Goal: Task Accomplishment & Management: Use online tool/utility

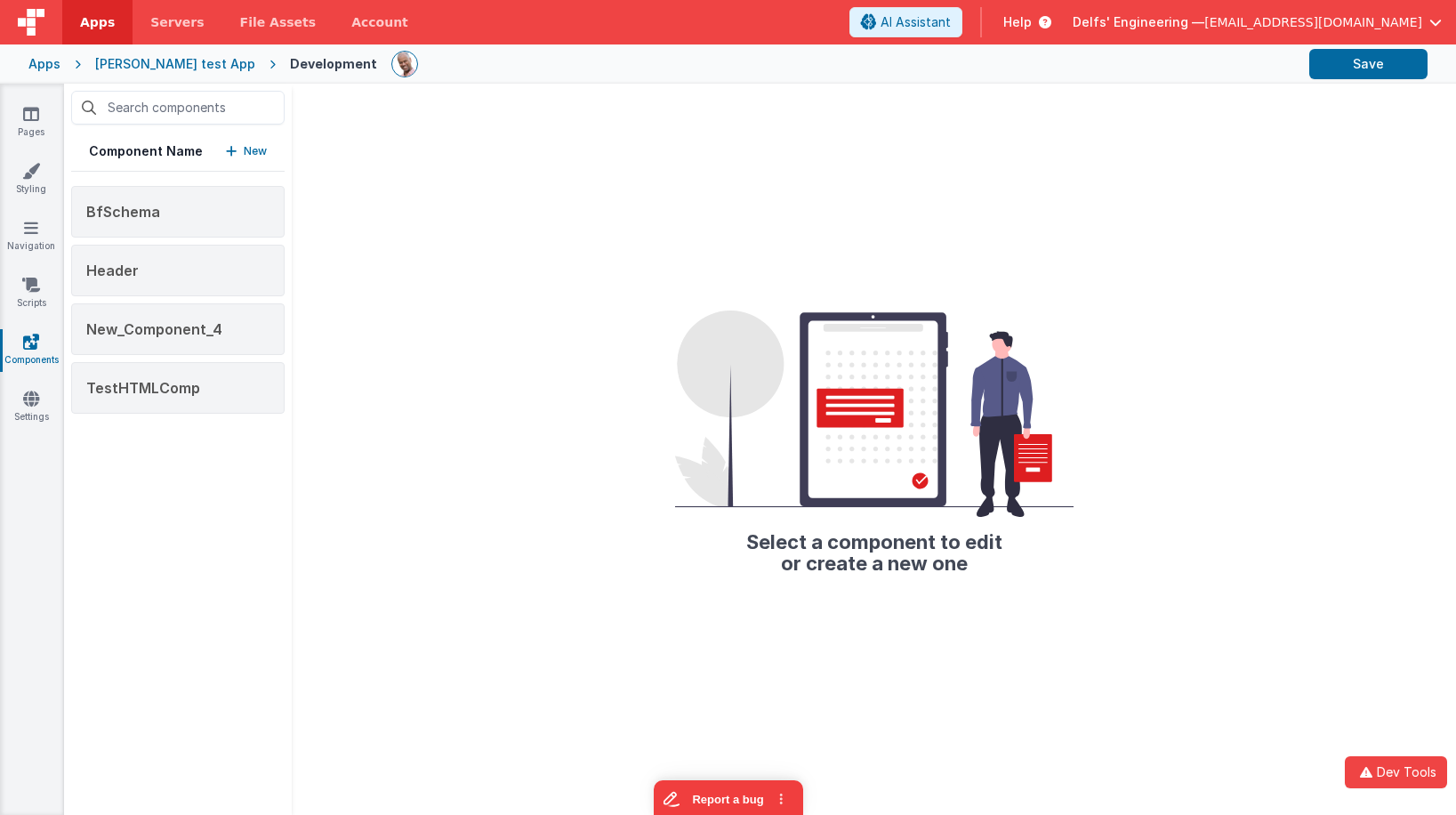
click at [35, 62] on div "Apps" at bounding box center [44, 64] width 32 height 18
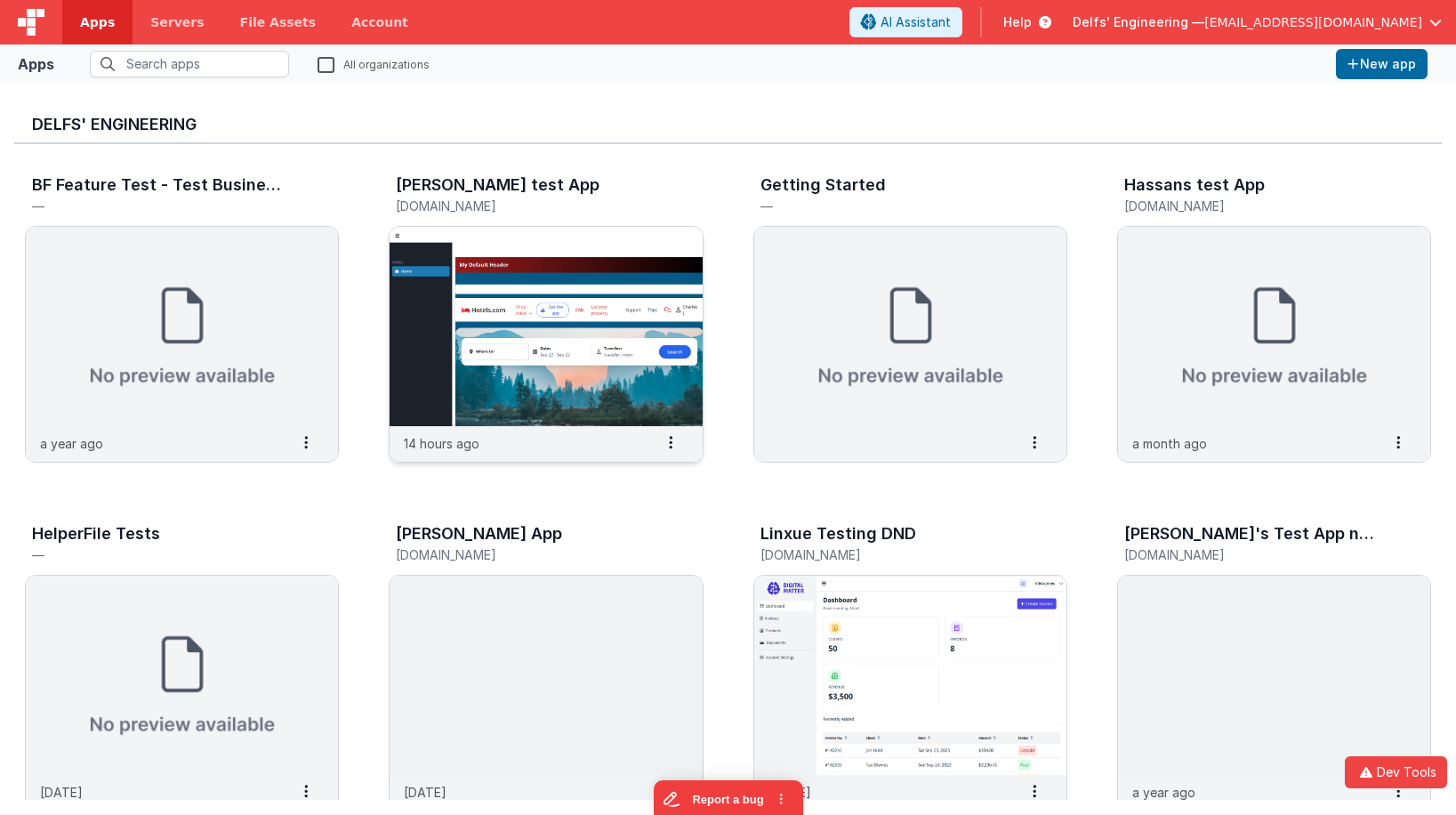
click at [557, 268] on img at bounding box center [545, 326] width 312 height 199
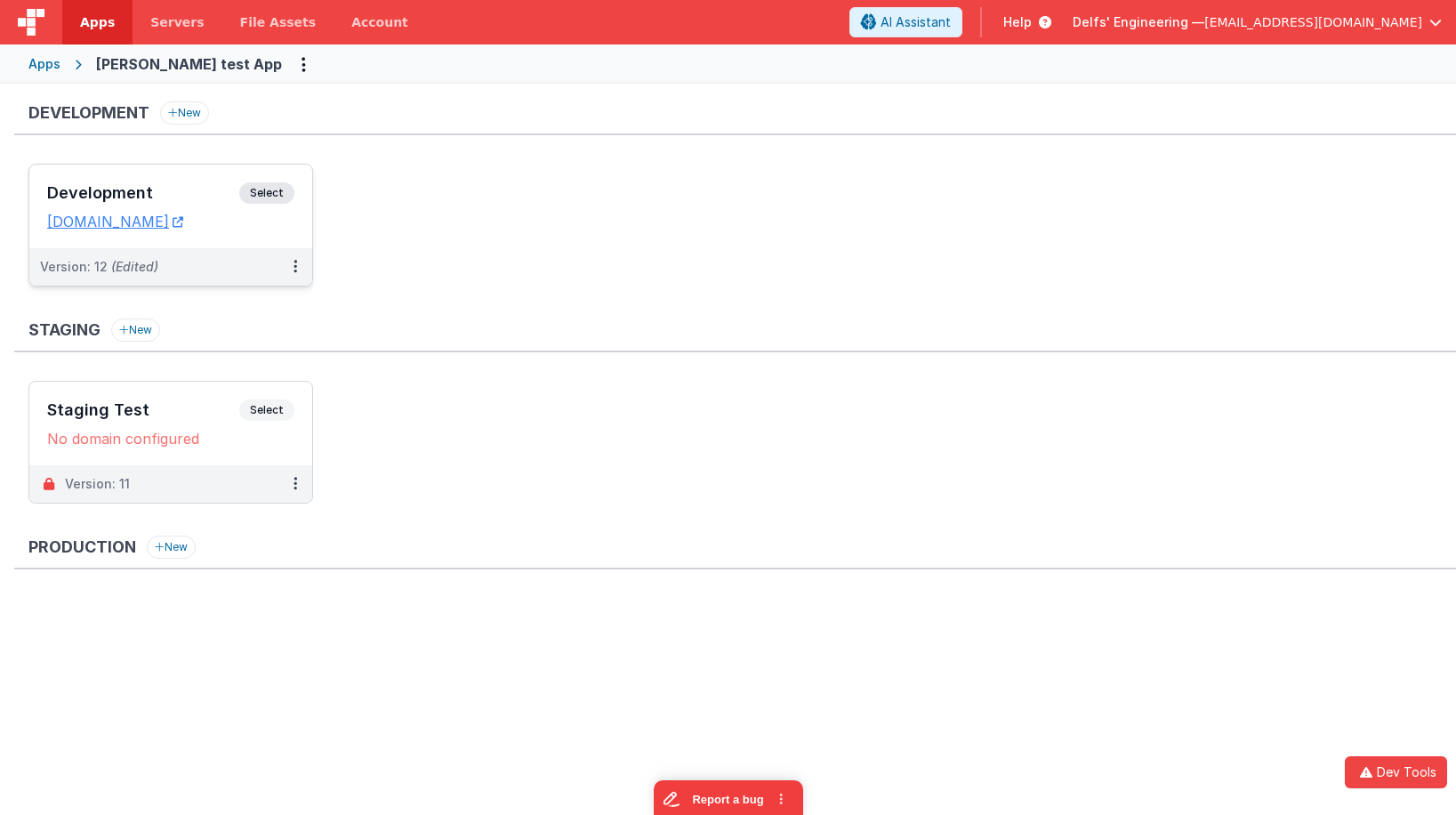
click at [252, 180] on div "Development Select URLs [DOMAIN_NAME]" at bounding box center [170, 206] width 283 height 84
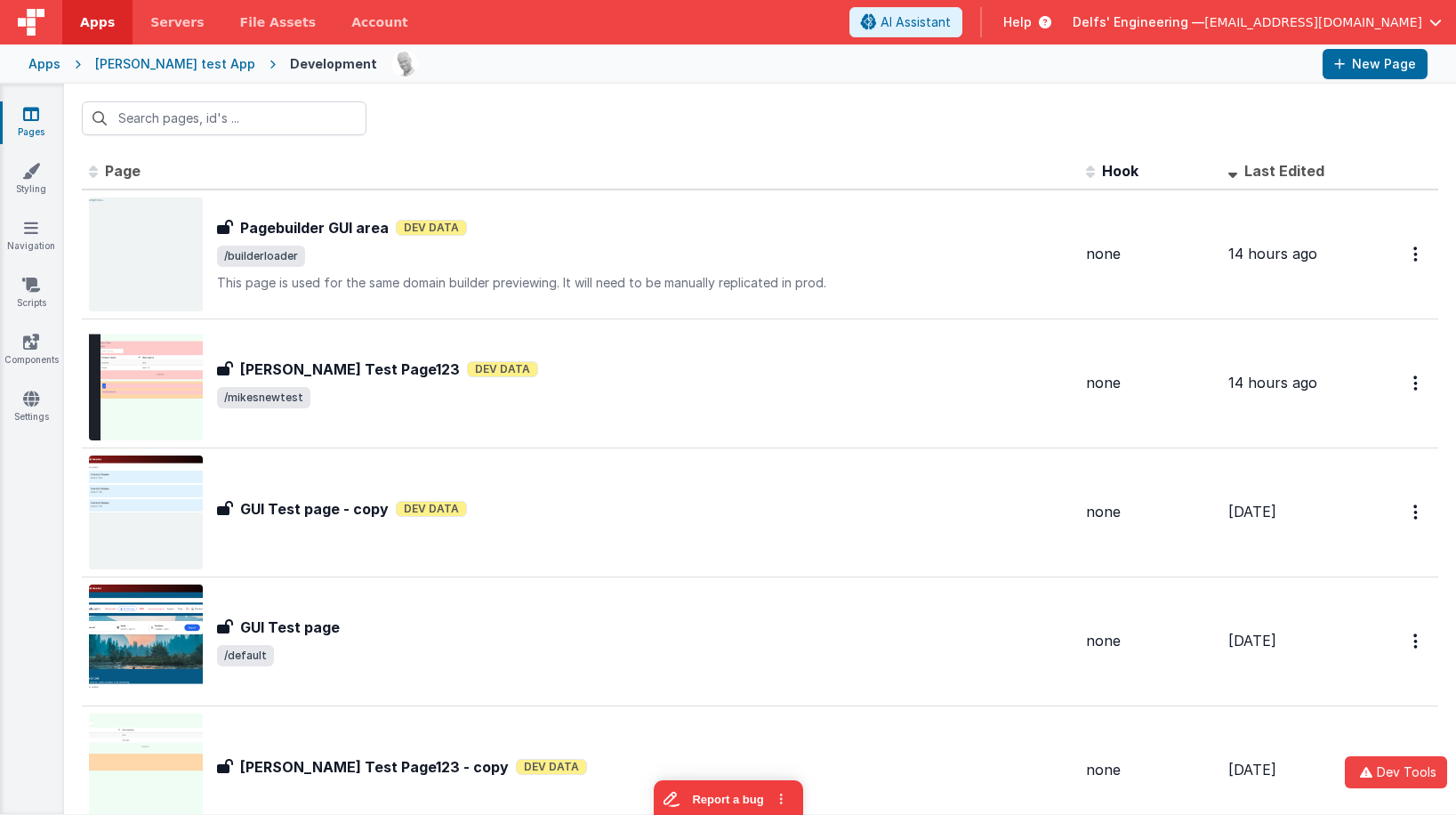
click at [34, 325] on div "Pages Styling Navigation Scripts Components Settings" at bounding box center [32, 448] width 64 height 730
click at [12, 337] on link "Components" at bounding box center [31, 350] width 64 height 36
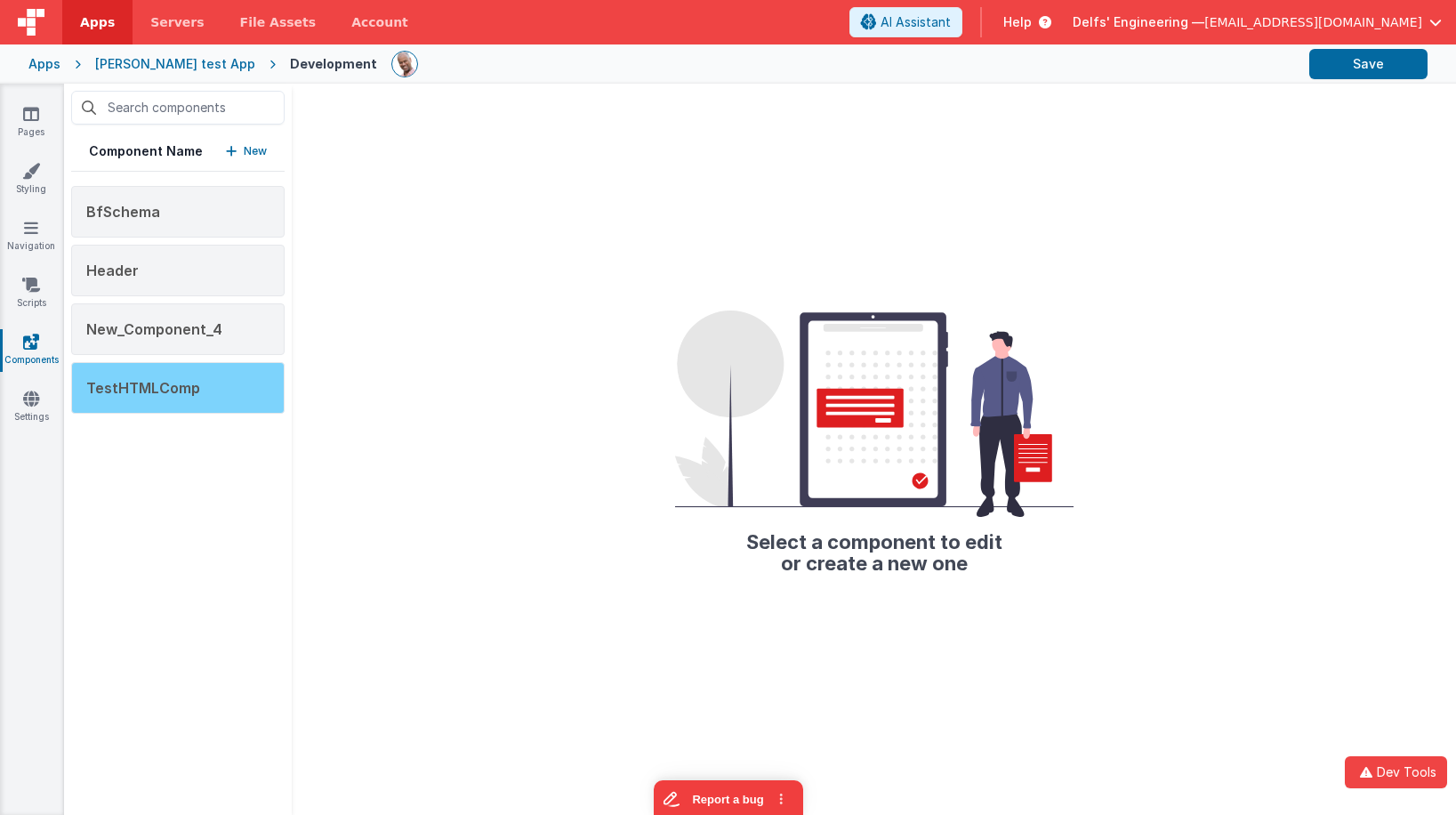
click at [213, 373] on div "TestHTMLComp" at bounding box center [177, 387] width 213 height 52
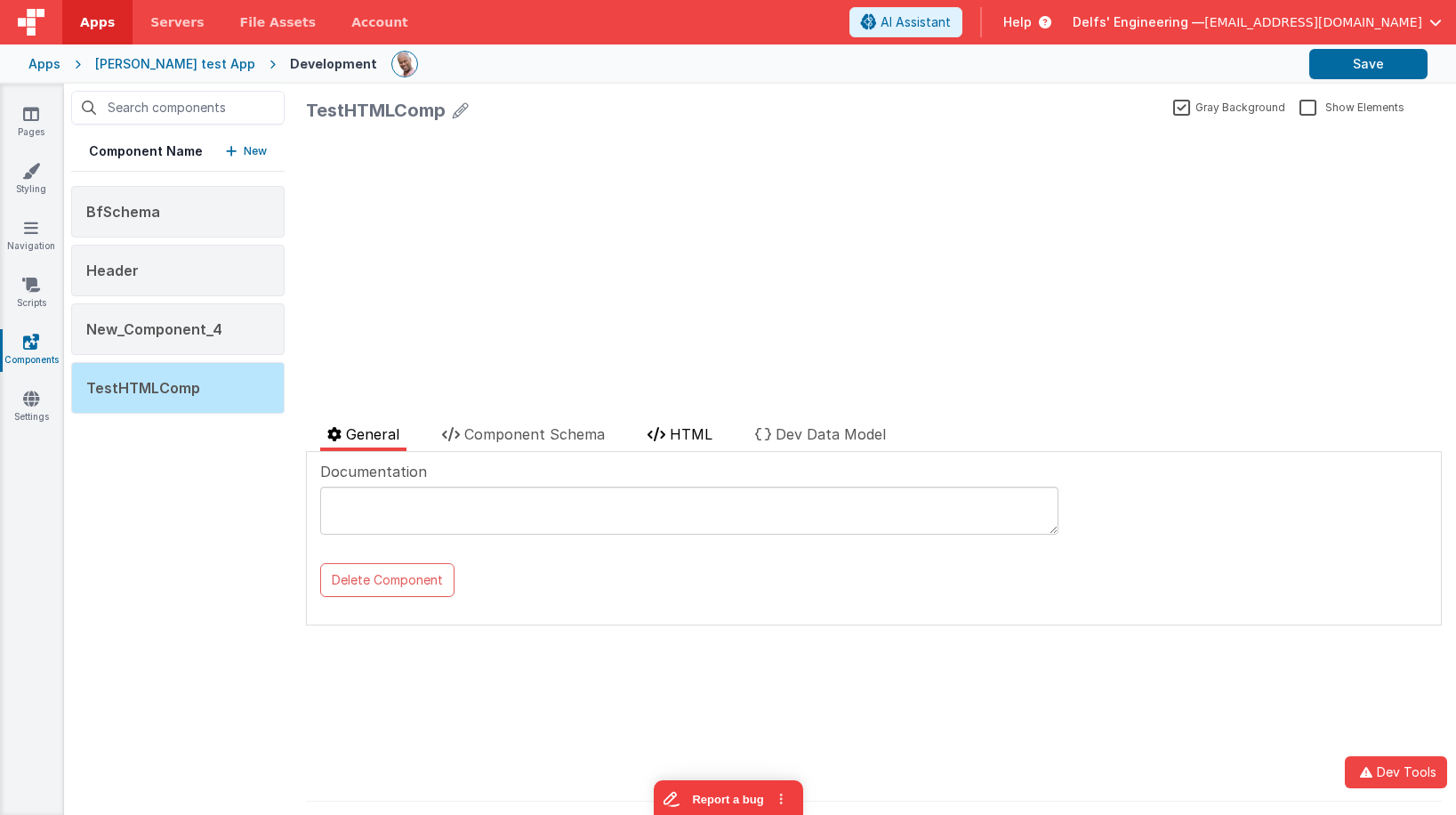
click at [699, 438] on span "HTML" at bounding box center [691, 434] width 43 height 18
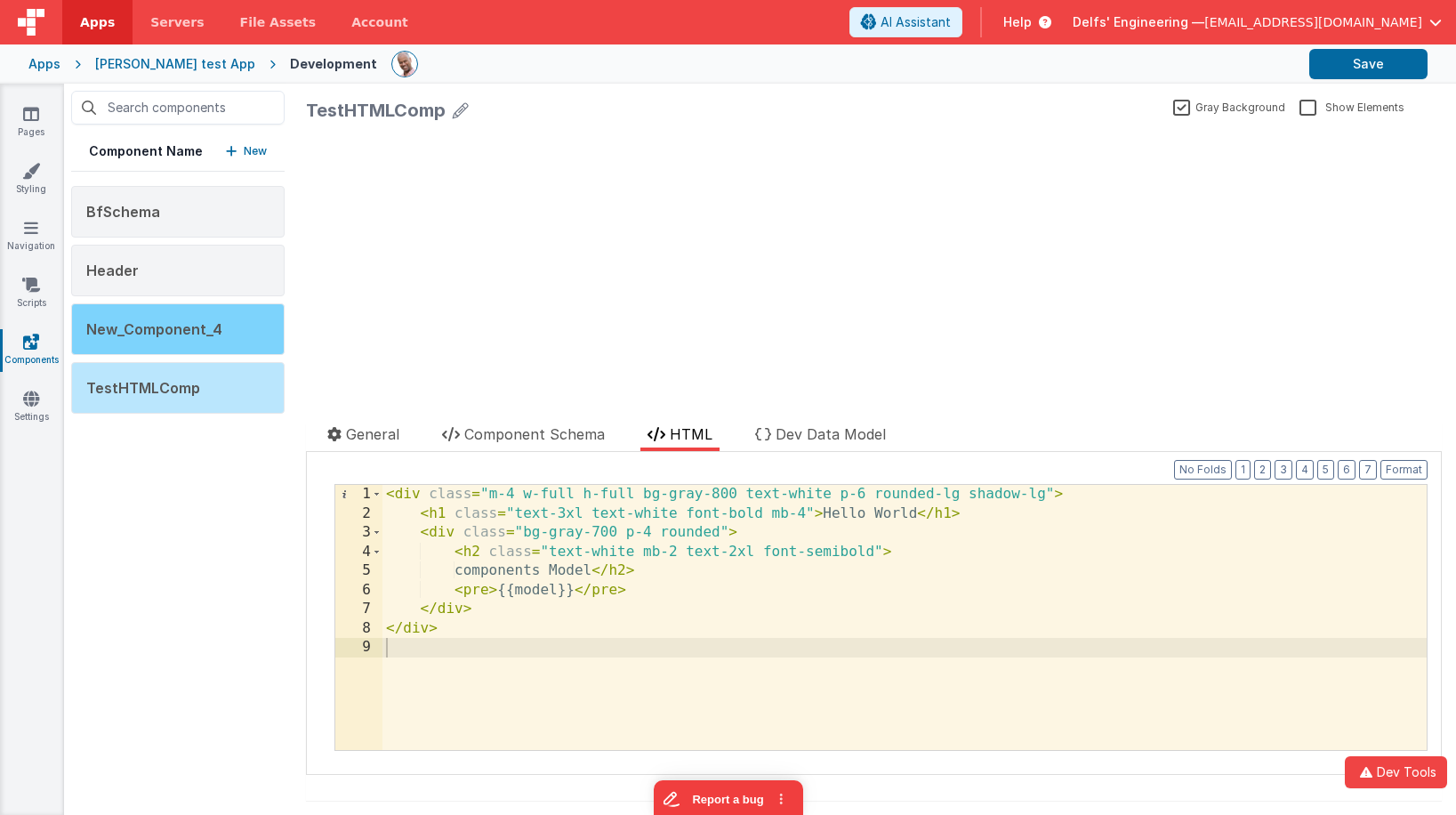
click at [241, 343] on div "New_Component_4" at bounding box center [177, 329] width 213 height 52
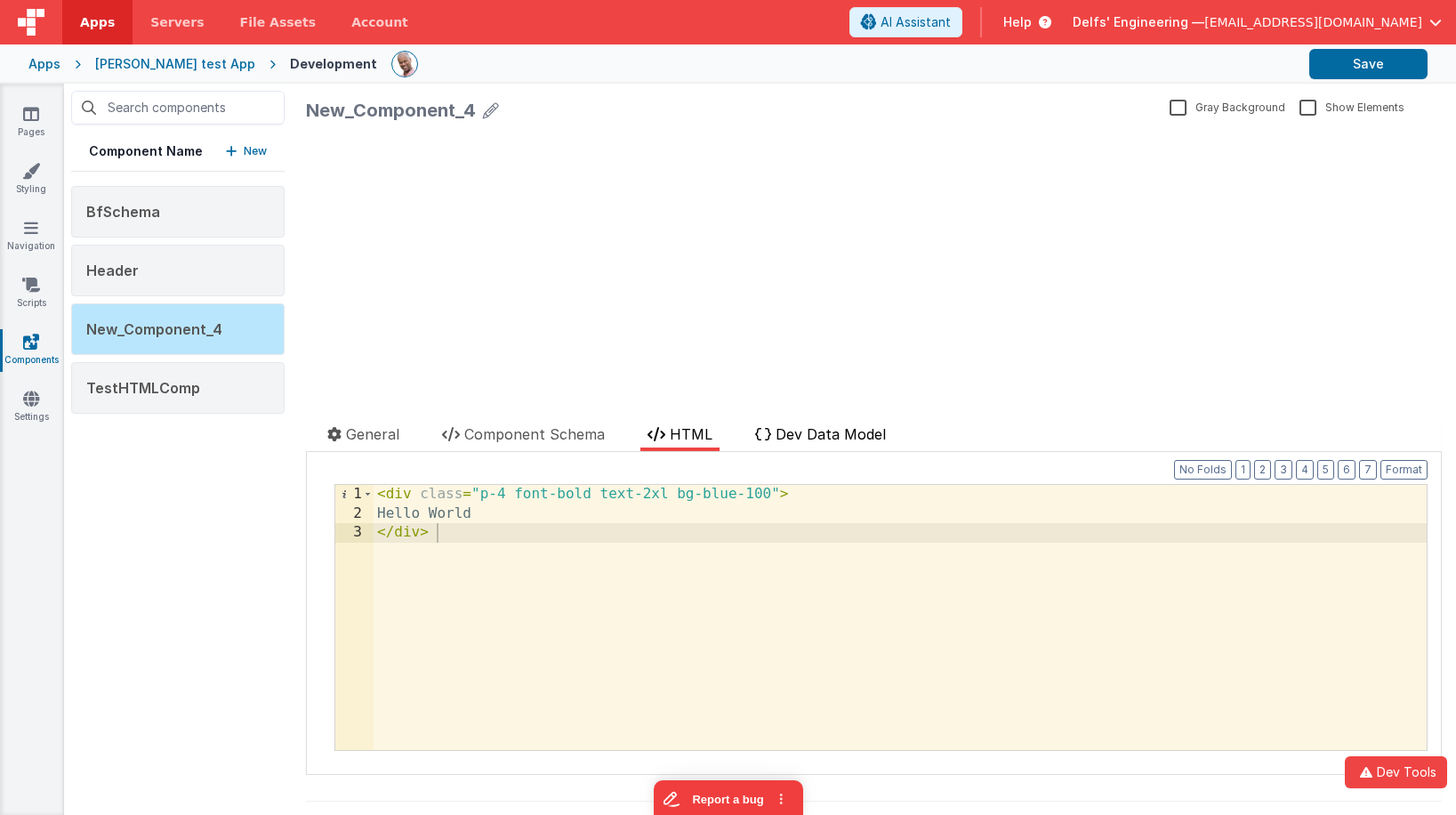
click at [818, 431] on span "Dev Data Model" at bounding box center [830, 434] width 110 height 18
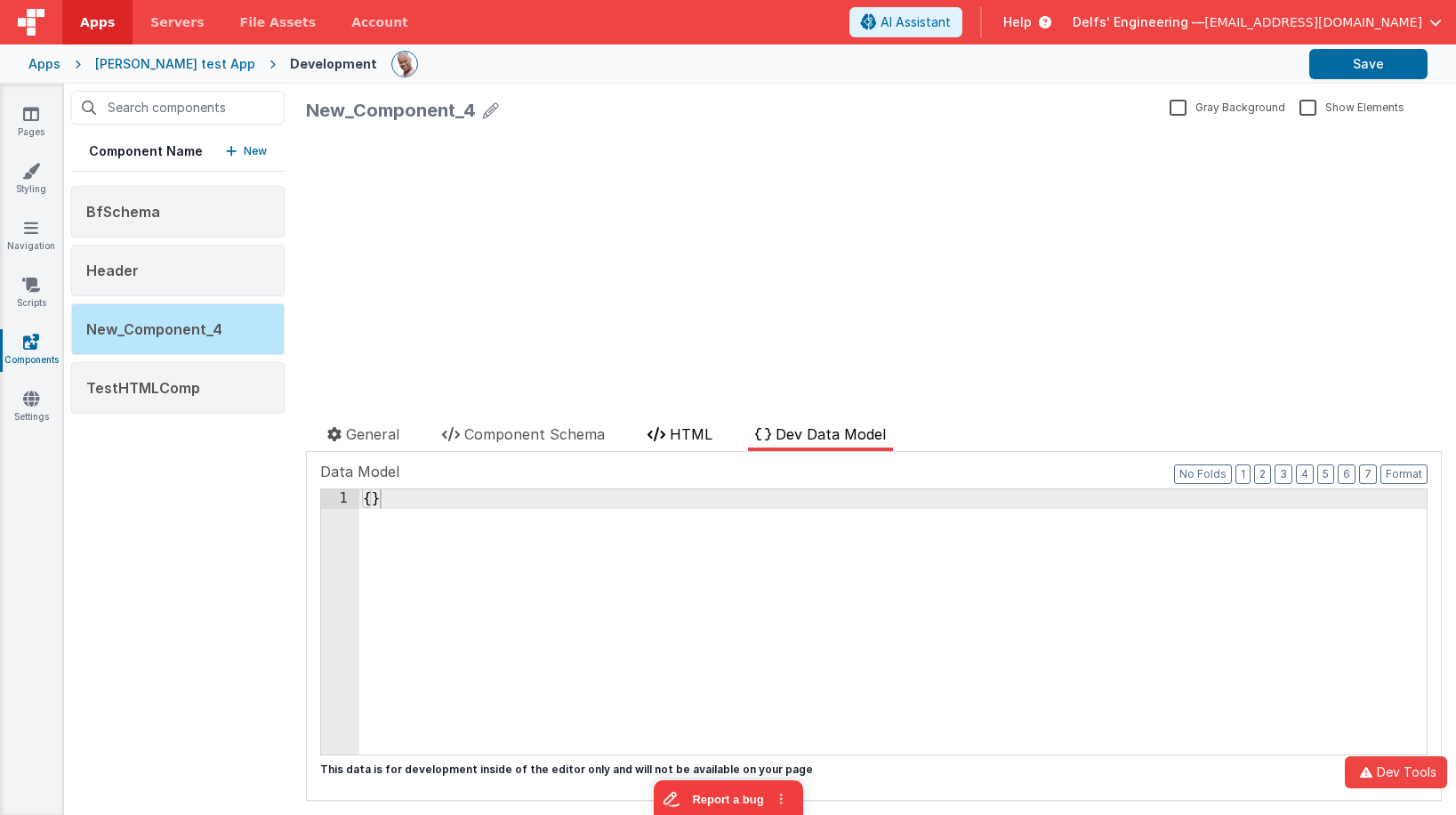
click at [700, 441] on span "HTML" at bounding box center [691, 434] width 43 height 18
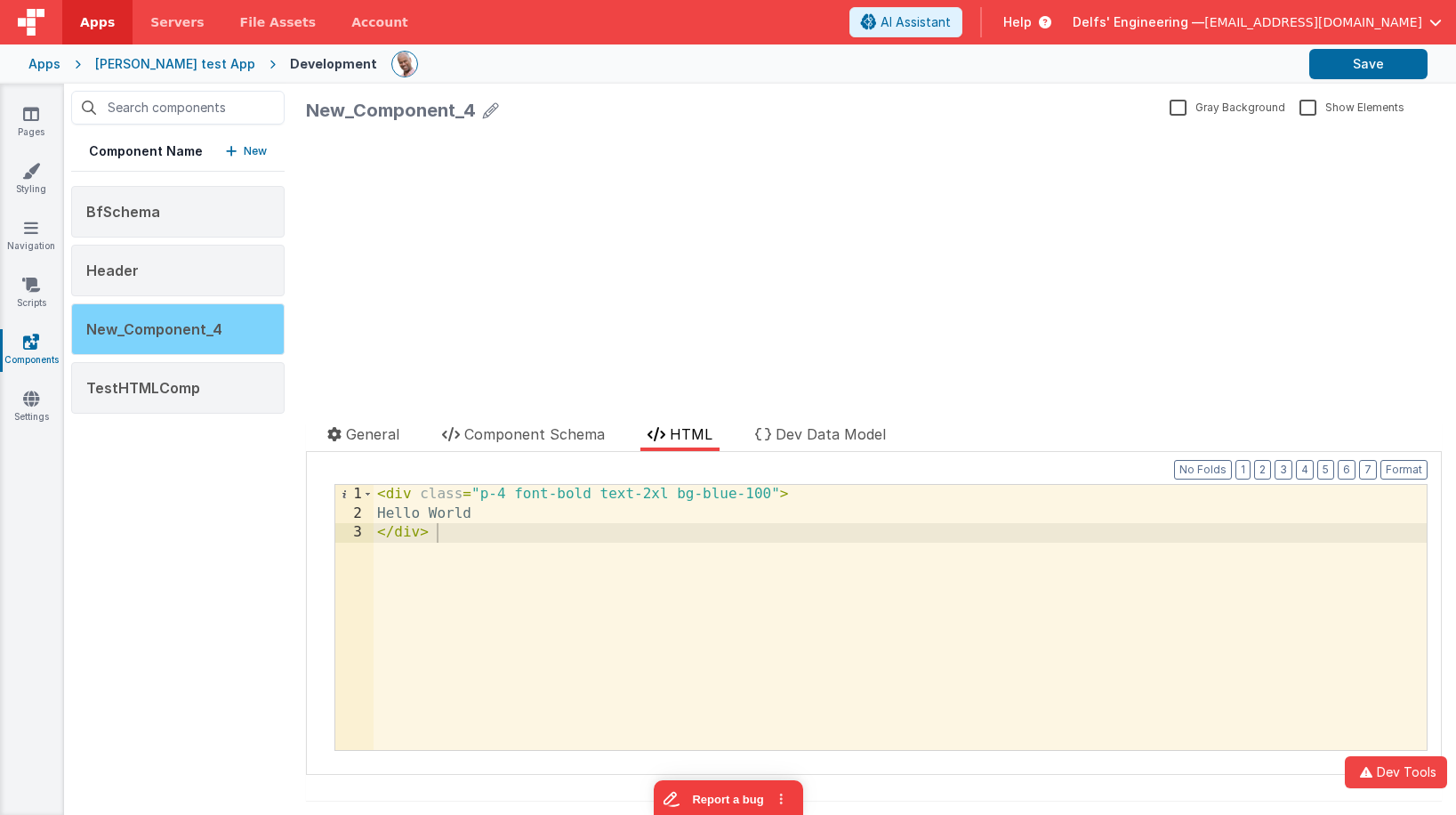
click at [216, 328] on span "New_Component_4" at bounding box center [155, 329] width 136 height 18
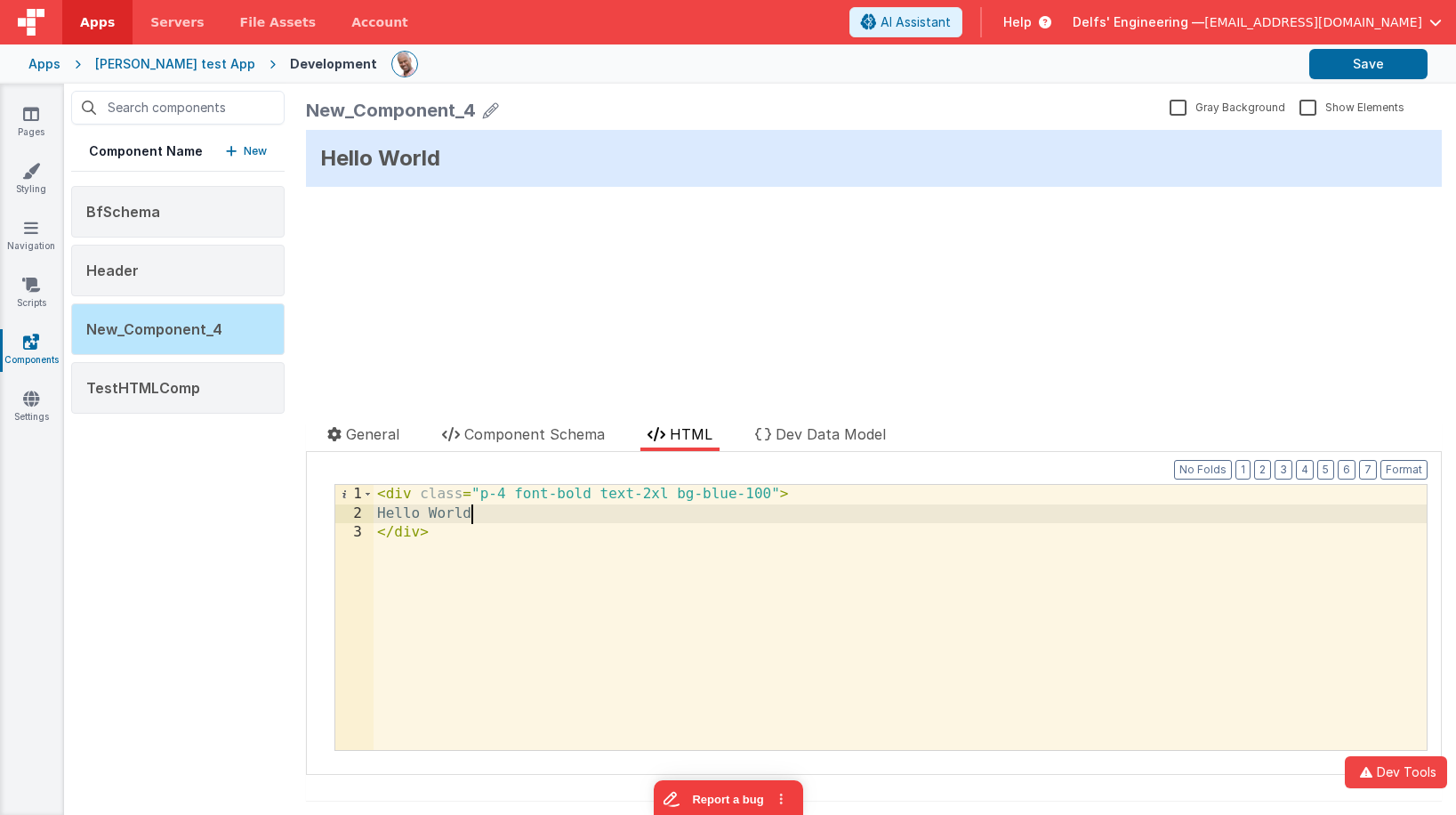
click at [482, 514] on div "< div class = "p-4 font-bold text-2xl bg-blue-100" > Hello World </ div >" at bounding box center [900, 636] width 1053 height 303
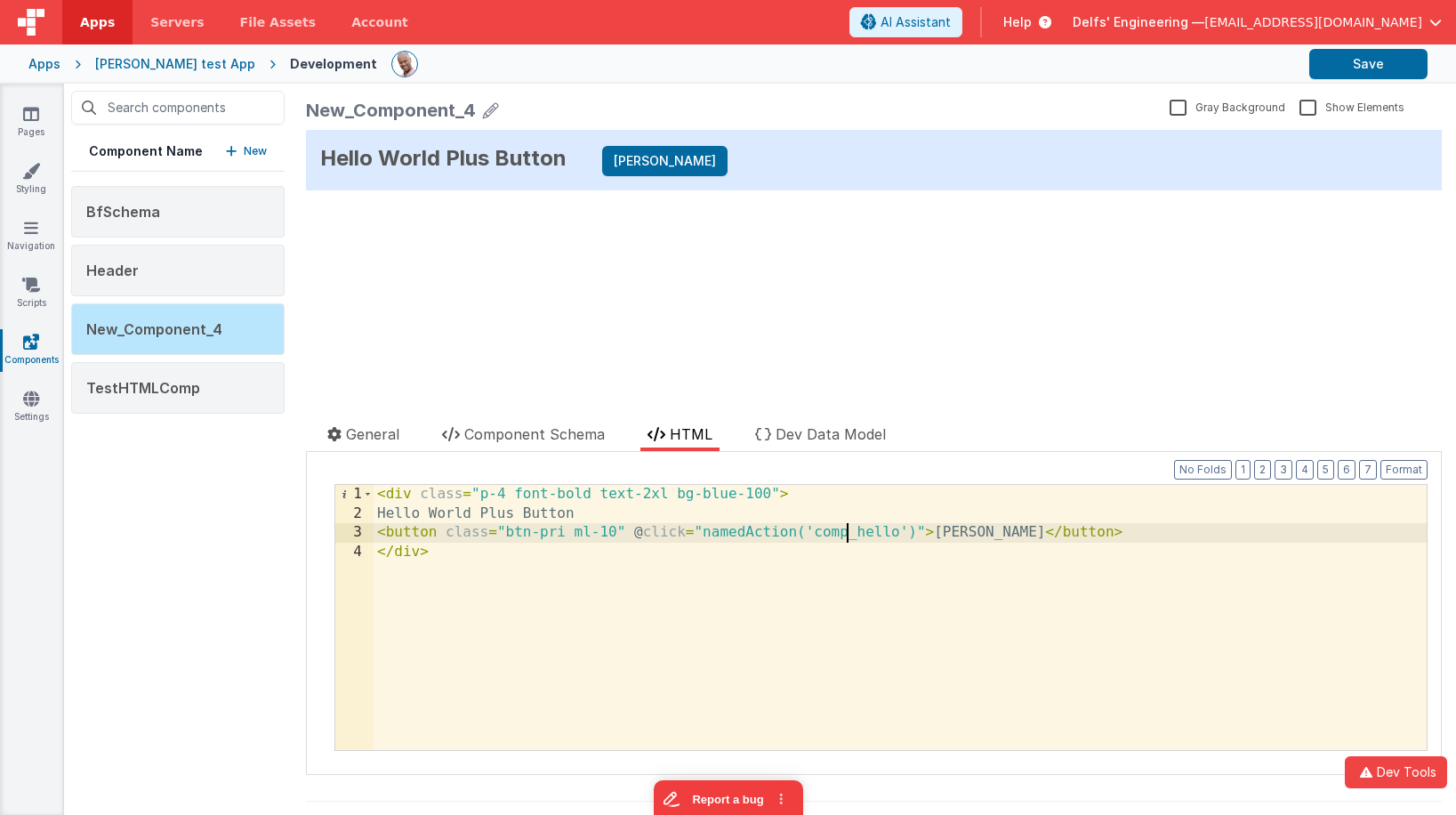
click at [846, 530] on div "< div class = "p-4 font-bold text-2xl bg-blue-100" > Hello World Plus Button < …" at bounding box center [900, 636] width 1053 height 303
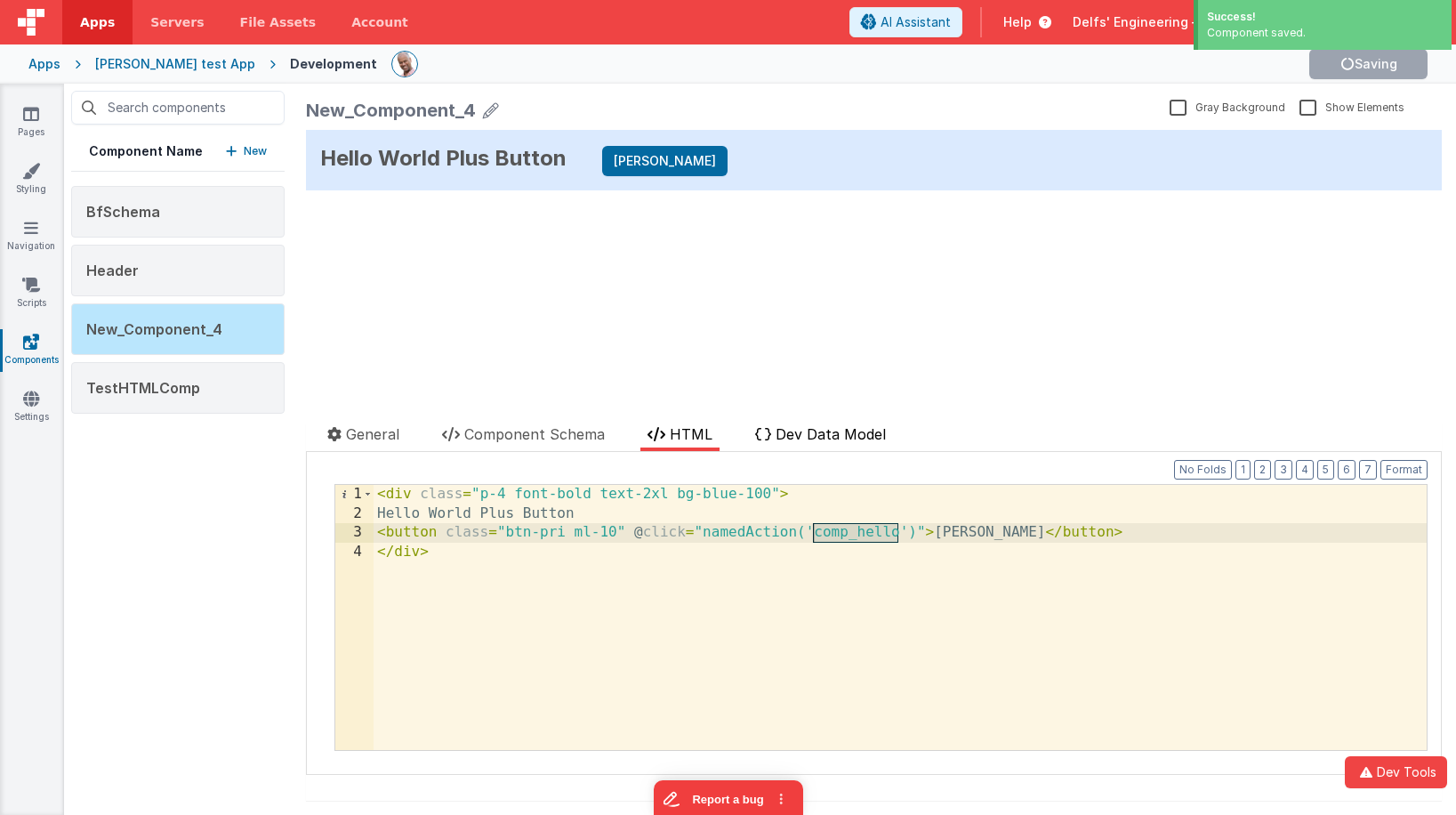
click at [805, 440] on span "Dev Data Model" at bounding box center [830, 434] width 110 height 18
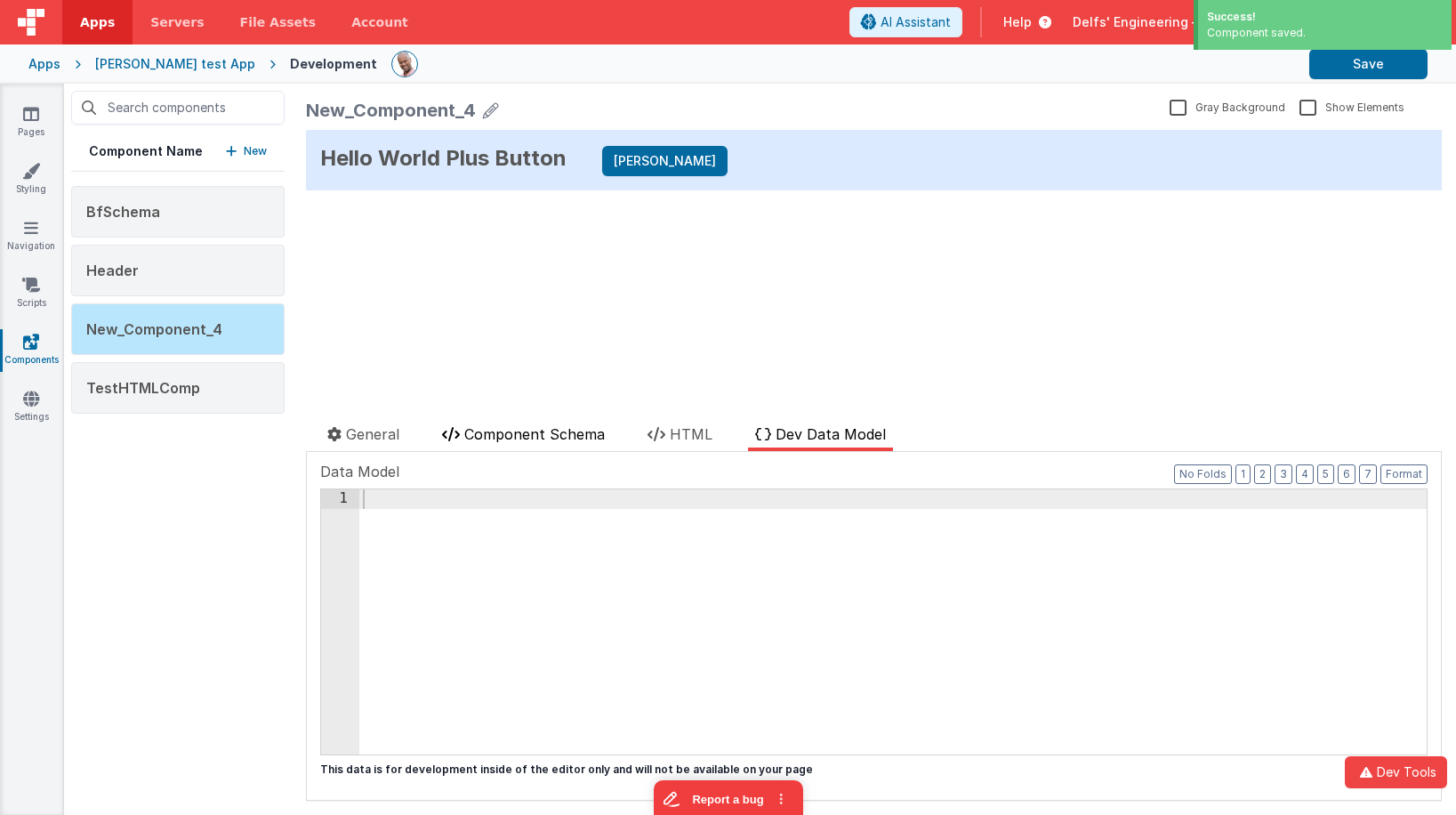
click at [561, 431] on span "Component Schema" at bounding box center [534, 434] width 140 height 18
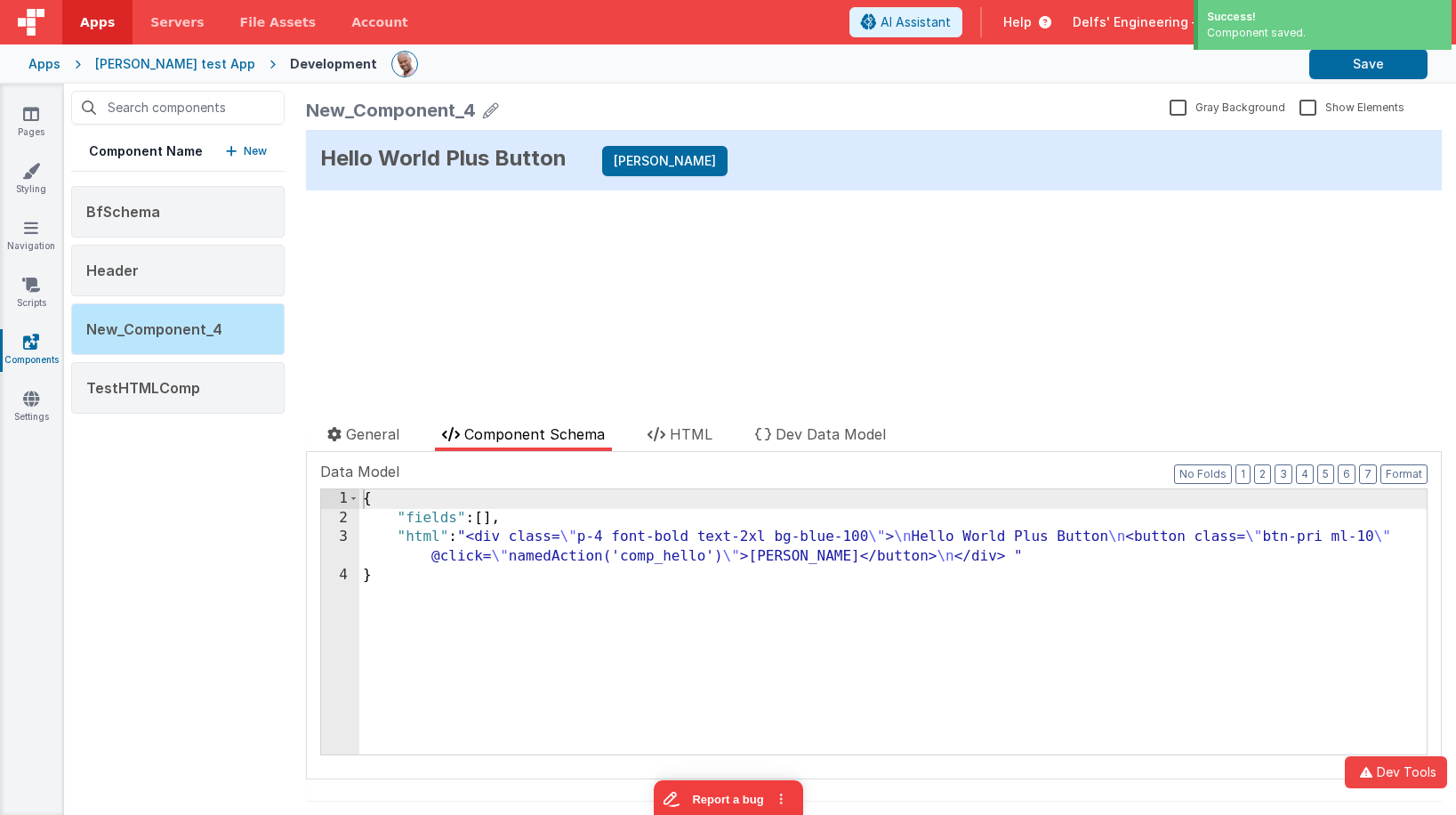
click at [1074, 559] on div "{ "fields" : [ ] , "html" : "<div class= \" p-4 font-bold text-2xl bg-blue-100 …" at bounding box center [892, 641] width 1067 height 303
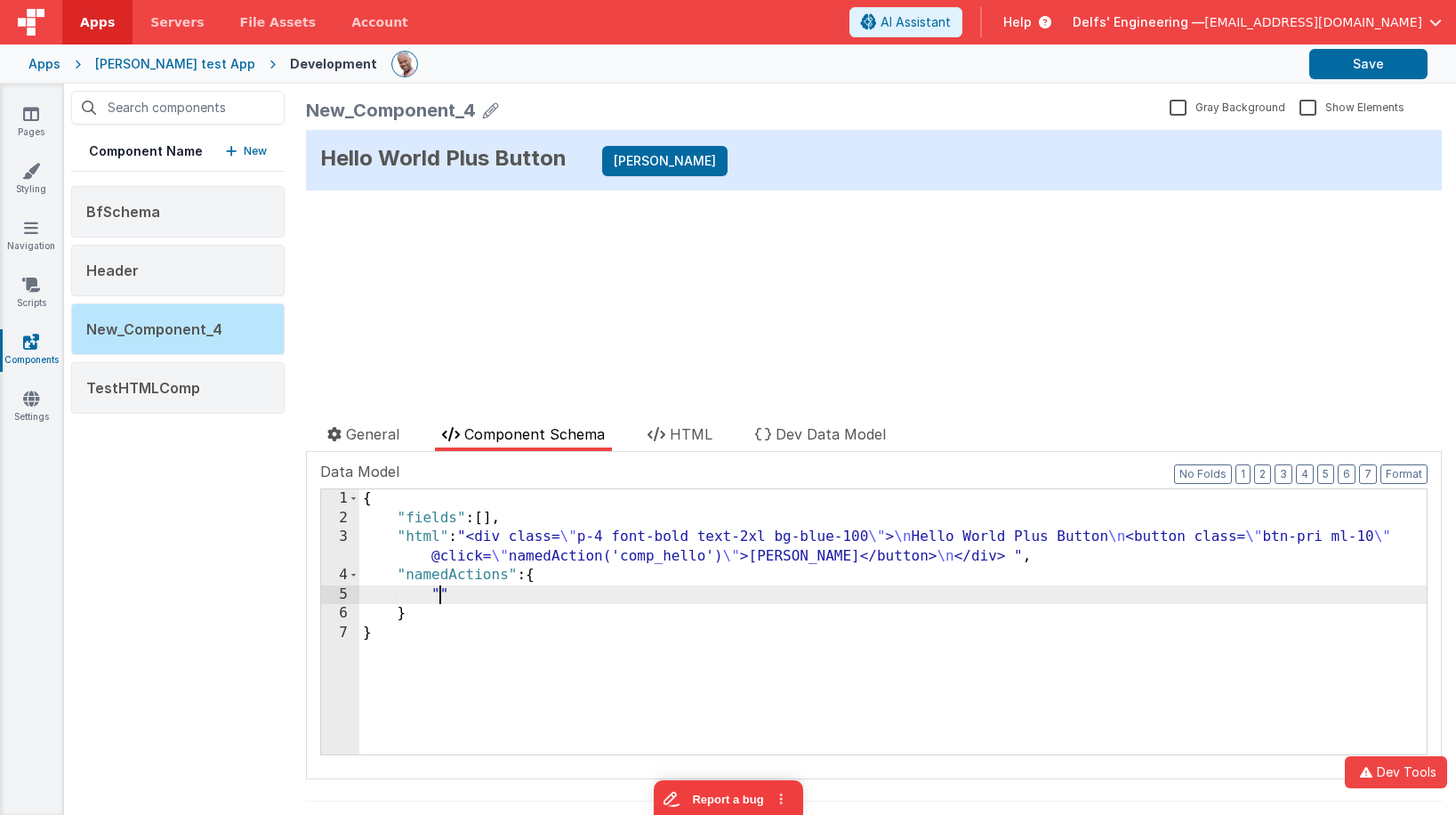
paste textarea
click at [547, 595] on div "{ "fields" : [ ] , "html" : "<div class= \" p-4 font-bold text-2xl bg-blue-100 …" at bounding box center [892, 641] width 1067 height 303
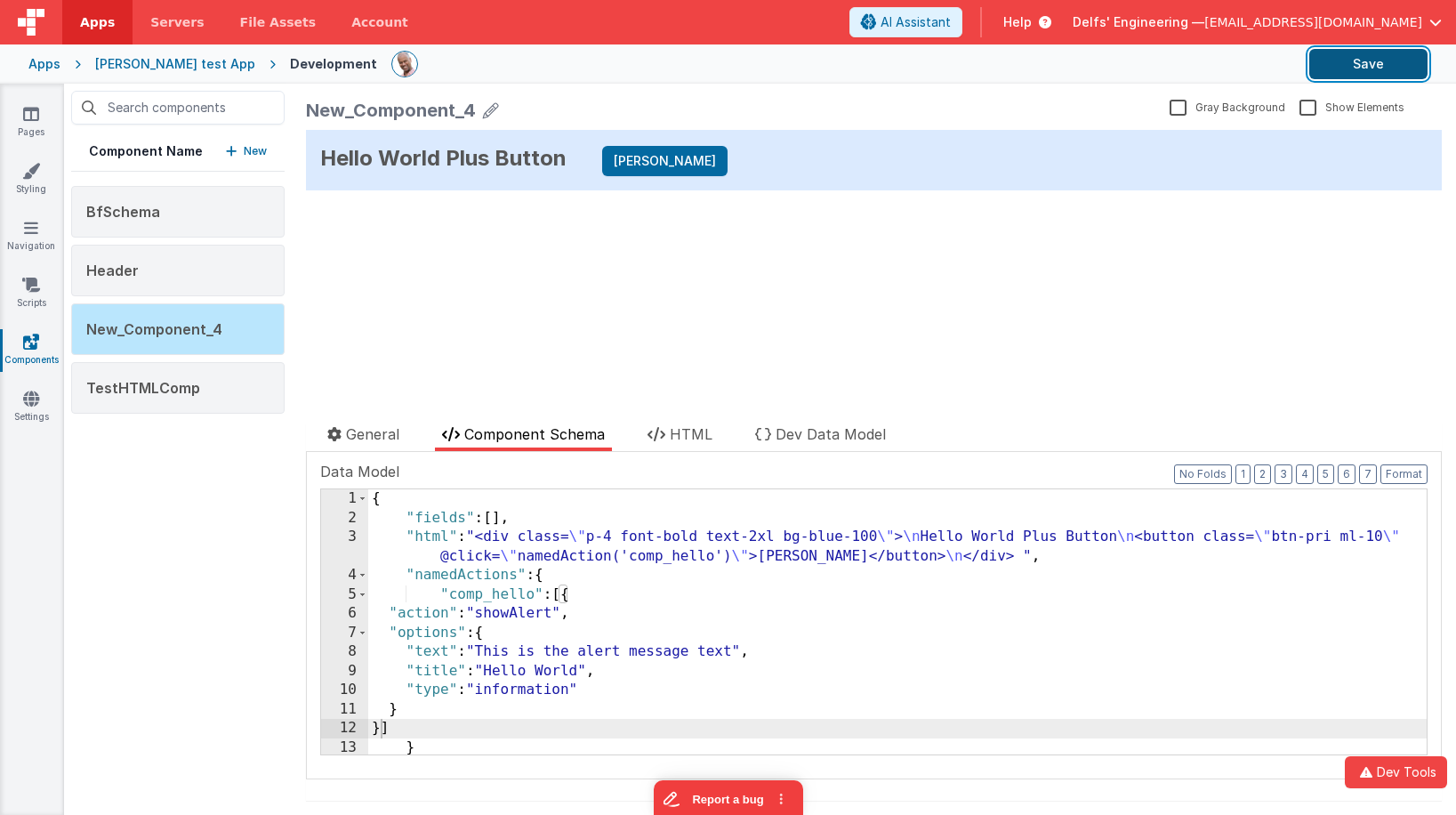
click at [1390, 60] on button "Save" at bounding box center [1368, 63] width 119 height 30
click at [19, 810] on div "Pages Styling Navigation Scripts Components Settings" at bounding box center [32, 449] width 64 height 731
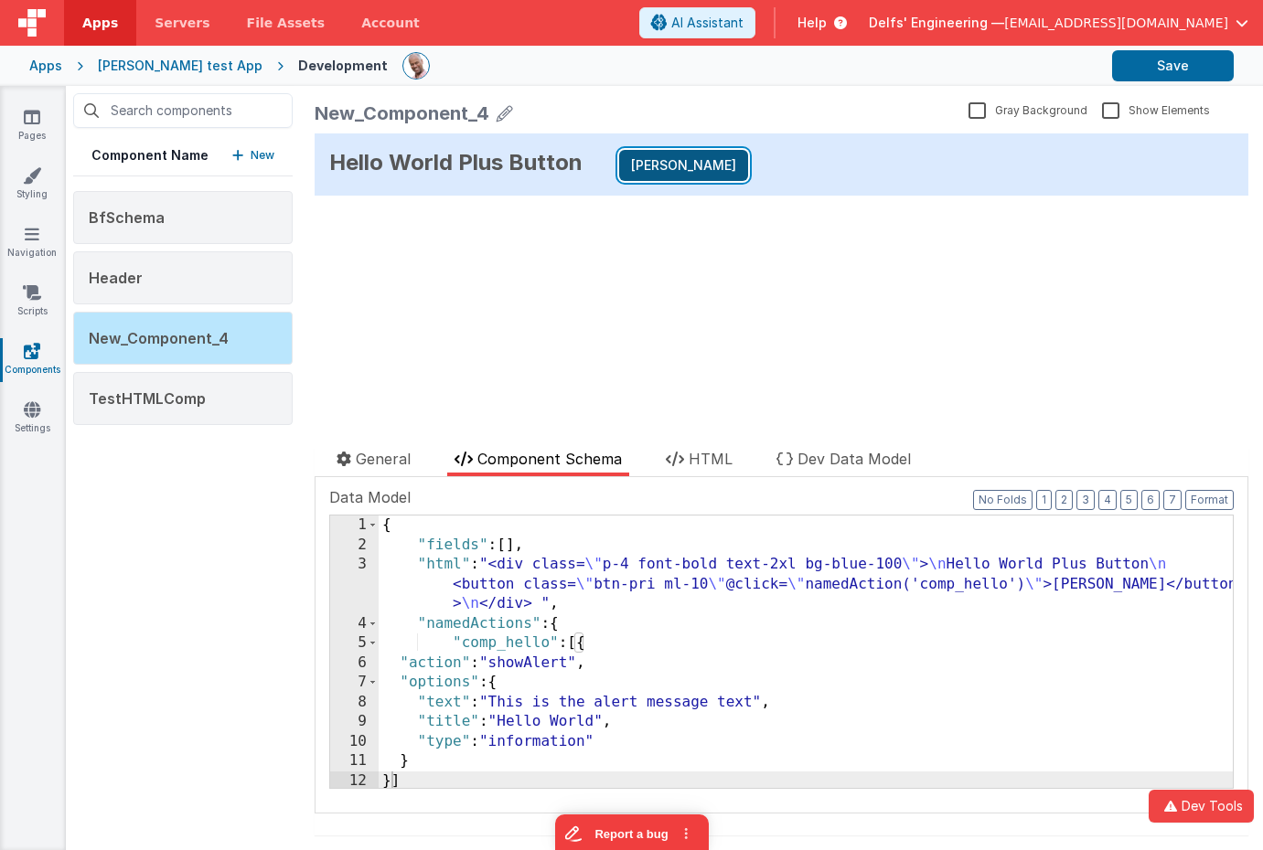
click at [684, 167] on button "Say Leelo" at bounding box center [683, 165] width 129 height 31
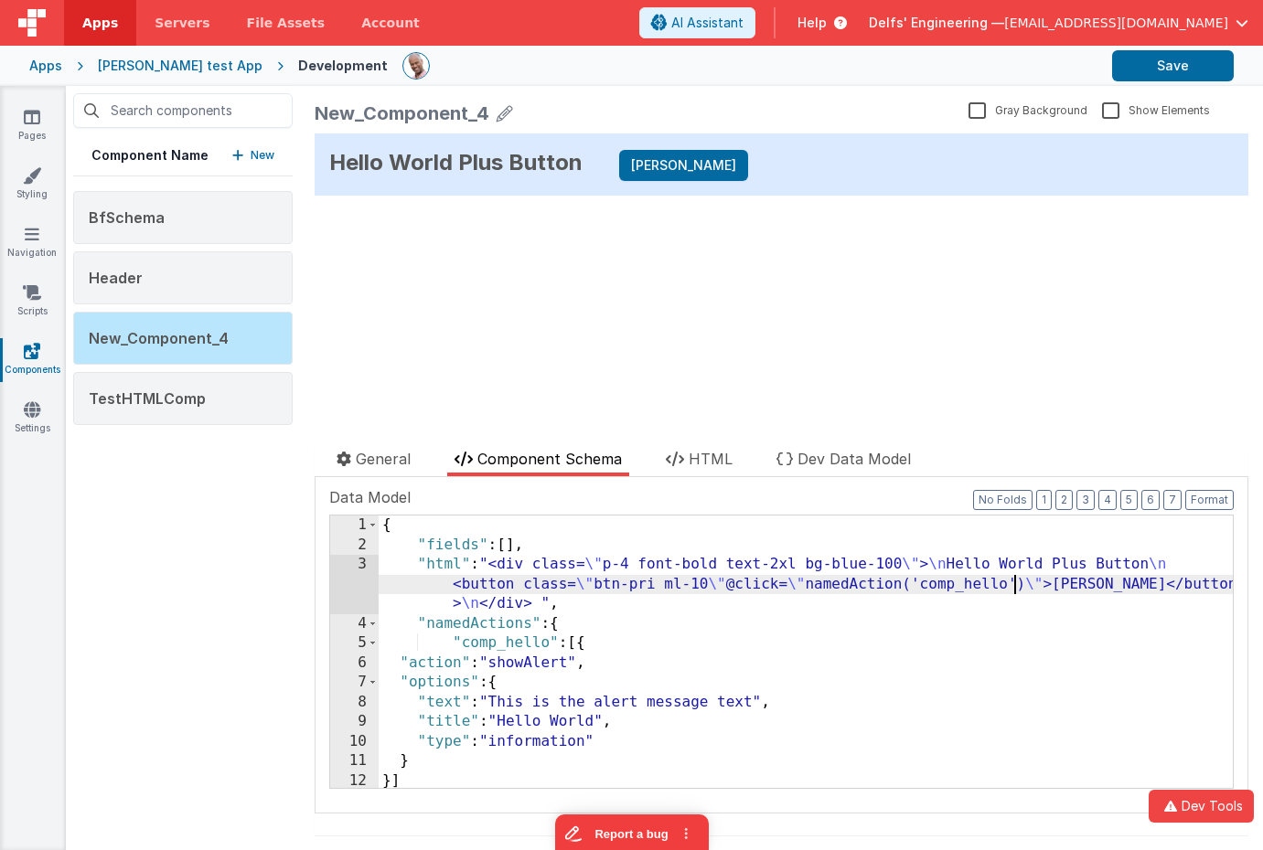
click at [1012, 582] on div "{ "fields" : [ ] , "html" : "<div class= \" p-4 font-bold text-2xl bg-blue-100 …" at bounding box center [806, 672] width 854 height 312
click at [1108, 584] on div "{ "fields" : [ ] , "html" : "<div class= \" p-4 font-bold text-2xl bg-blue-100 …" at bounding box center [806, 672] width 854 height 312
click at [1173, 71] on button "Save" at bounding box center [1173, 65] width 122 height 31
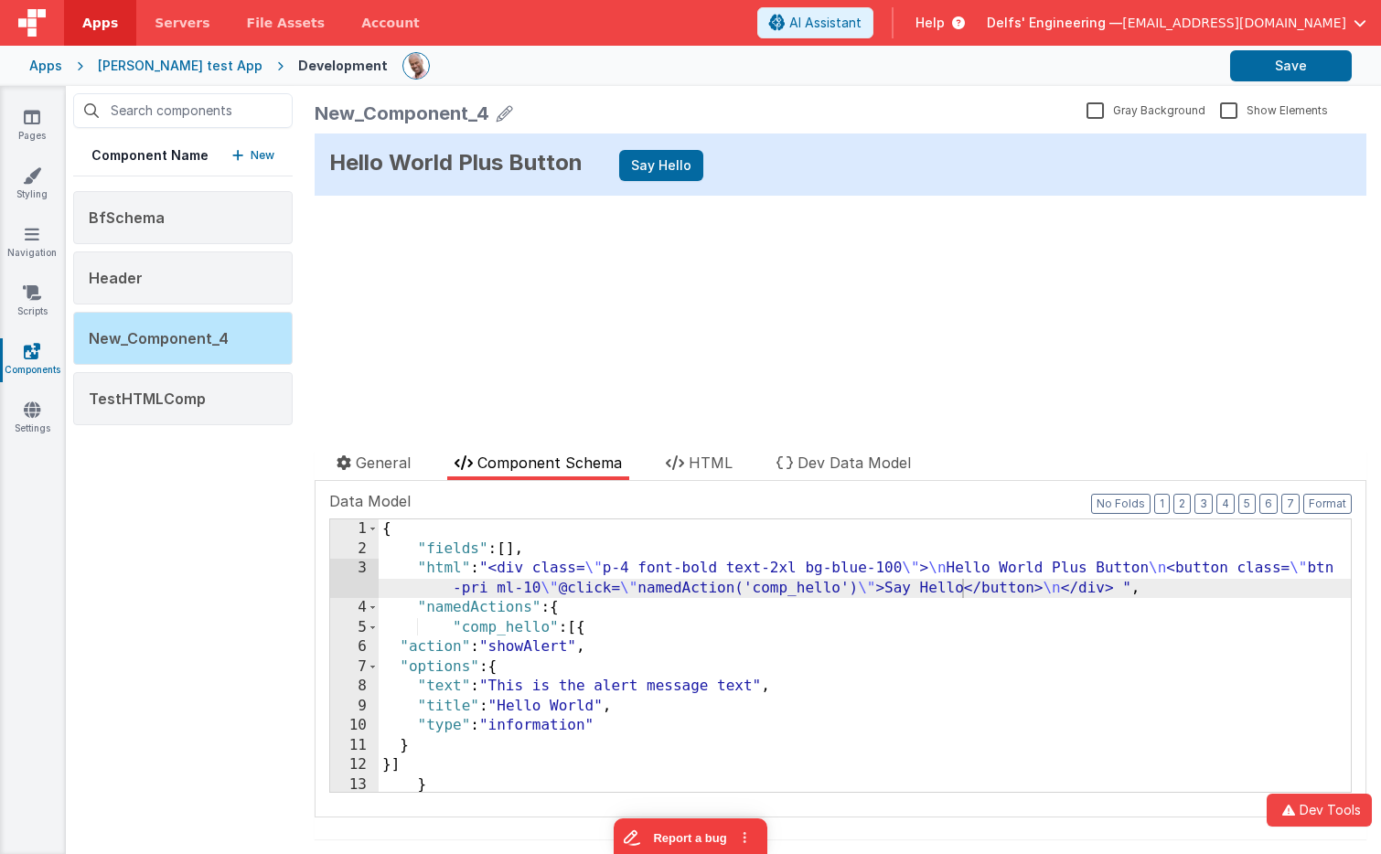
click at [599, 163] on div "Hello World Plus Button Say Hello" at bounding box center [840, 164] width 1051 height 62
drag, startPoint x: 579, startPoint y: 165, endPoint x: 331, endPoint y: 144, distance: 248.7
click at [331, 144] on div "Hello World Plus Button Say Hello" at bounding box center [840, 164] width 1051 height 62
click at [337, 169] on div "Hello World Plus Button Say Hello" at bounding box center [840, 164] width 1051 height 62
drag, startPoint x: 327, startPoint y: 157, endPoint x: 782, endPoint y: 177, distance: 454.9
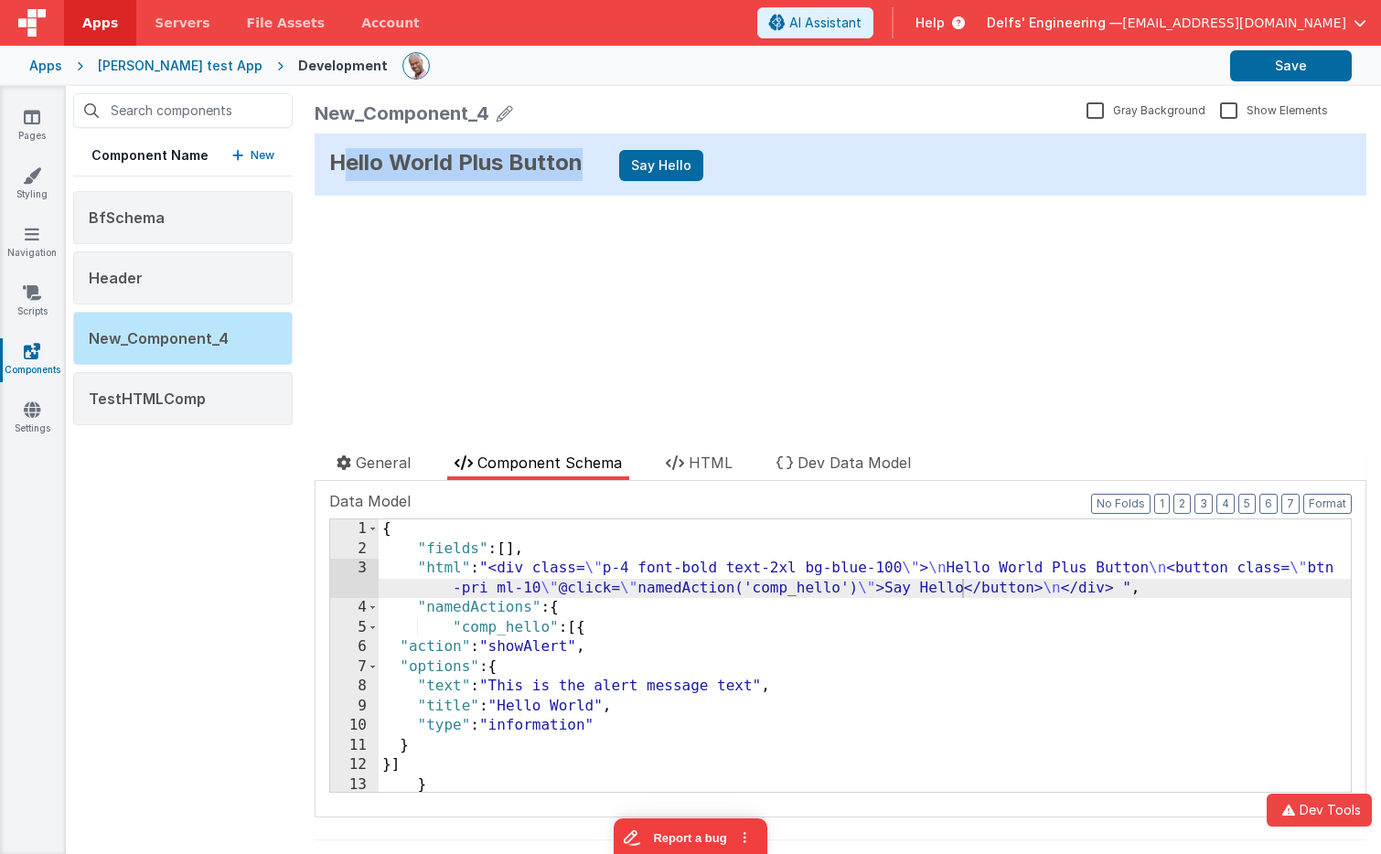
click at [782, 177] on div "Hello World Plus Button Say Hello" at bounding box center [840, 164] width 1051 height 62
